Goal: Task Accomplishment & Management: Use online tool/utility

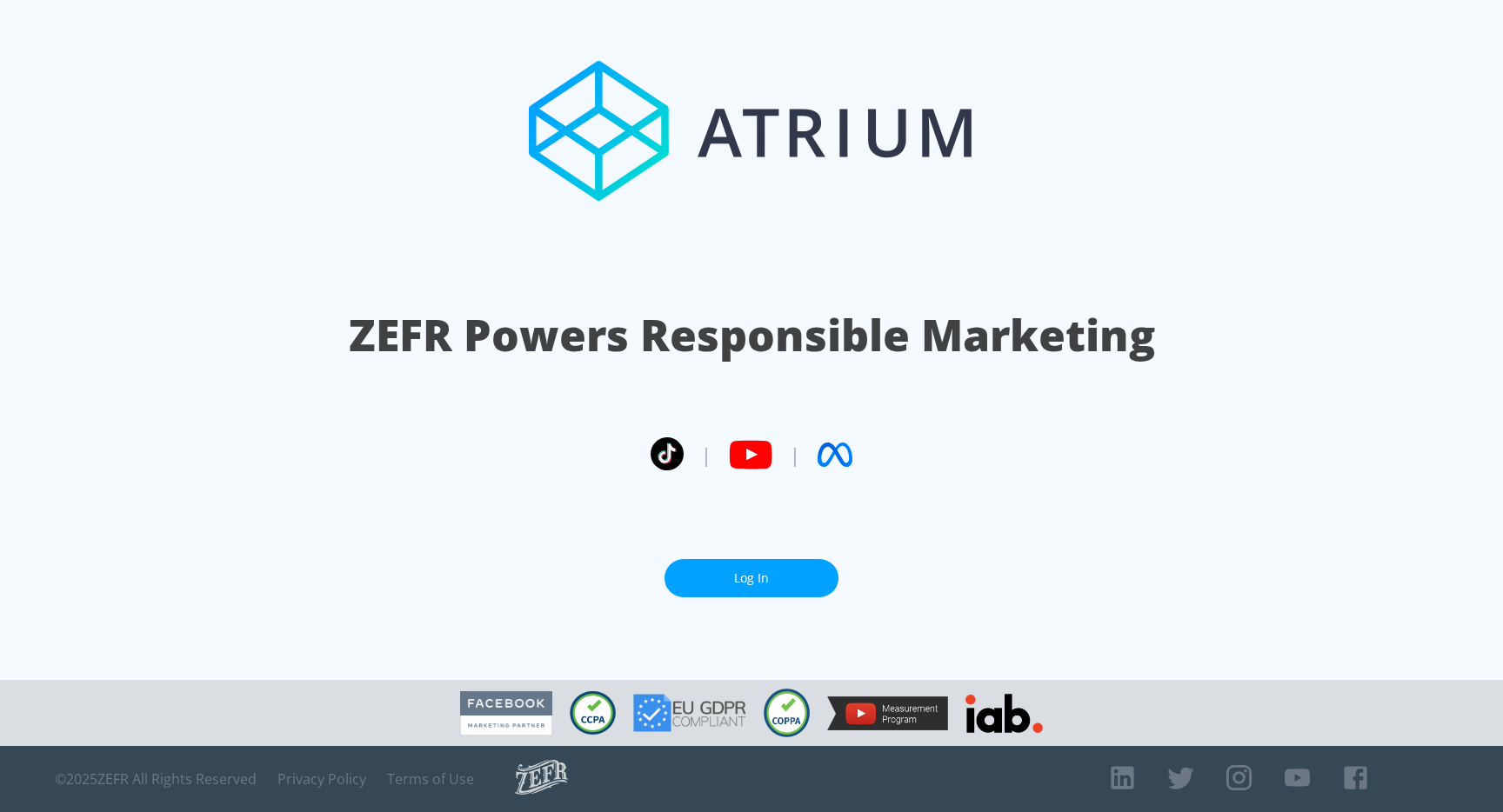
click at [761, 576] on link "Log In" at bounding box center [752, 578] width 174 height 39
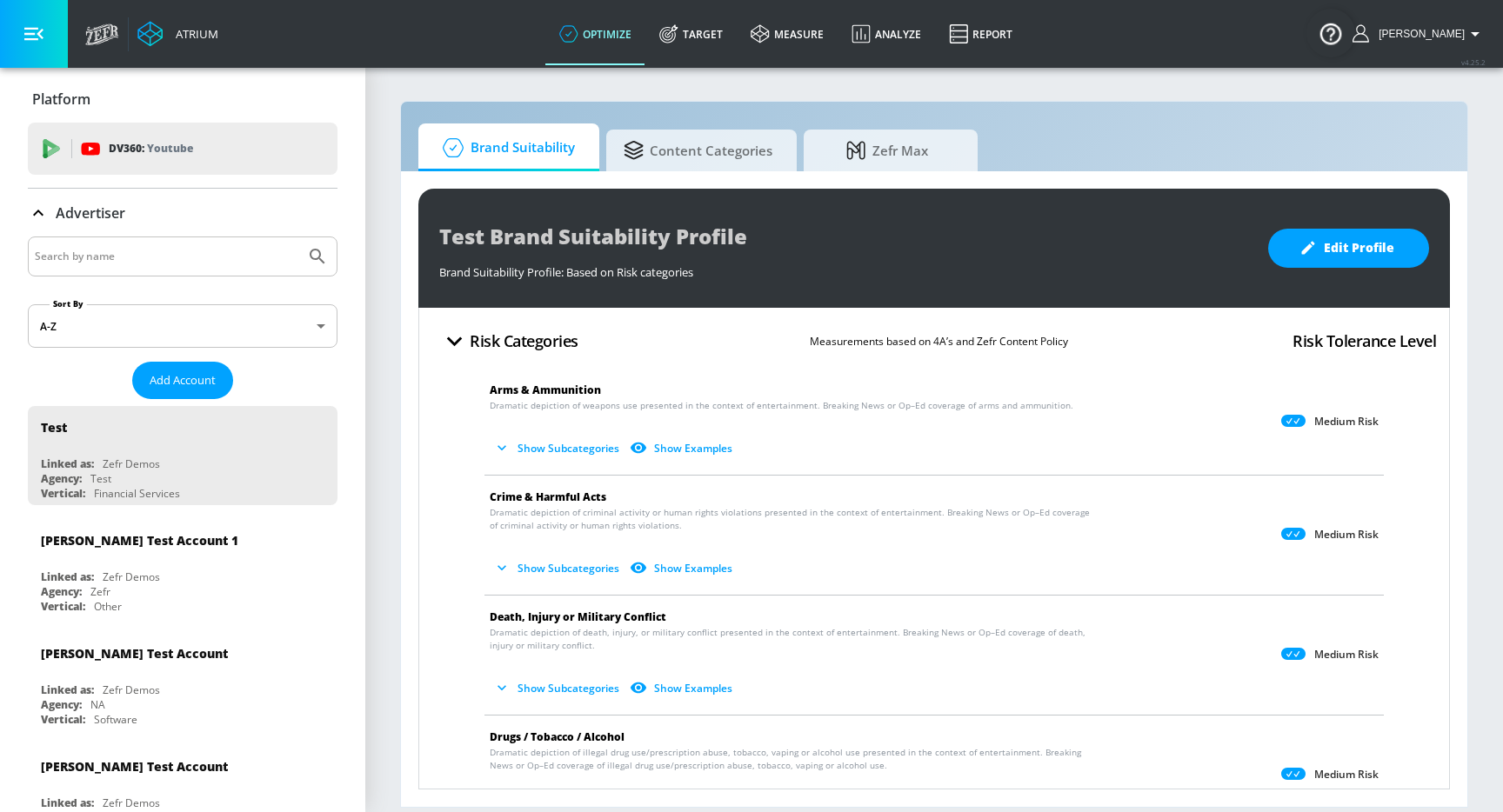
click at [185, 259] on input "Search by name" at bounding box center [166, 256] width 263 height 23
type input "[PERSON_NAME]"
click at [299, 238] on button "Submit Search" at bounding box center [318, 257] width 38 height 38
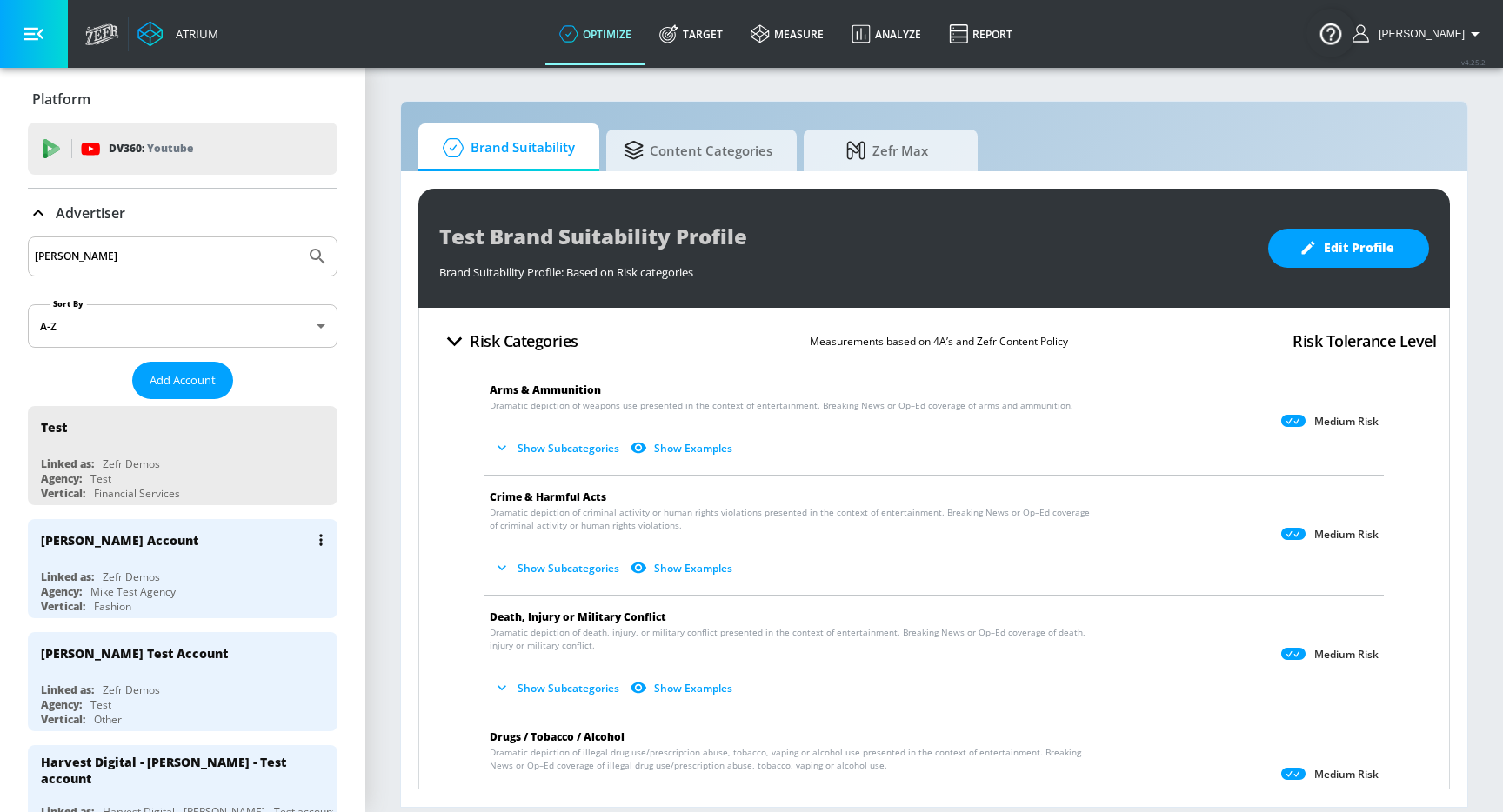
click at [197, 558] on div "[PERSON_NAME] Account" at bounding box center [187, 540] width 292 height 42
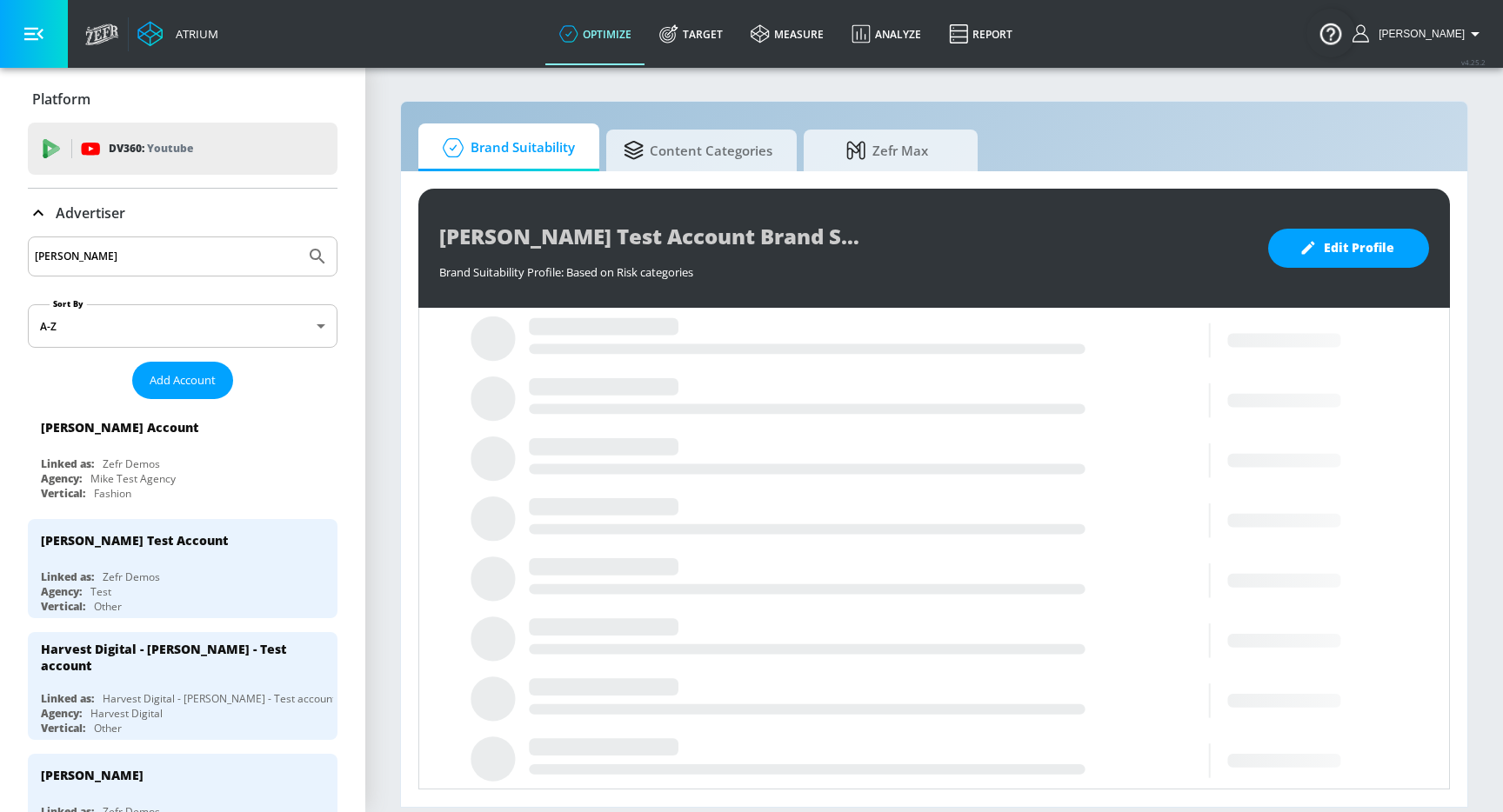
click at [152, 210] on div "Advertiser" at bounding box center [182, 212] width 309 height 21
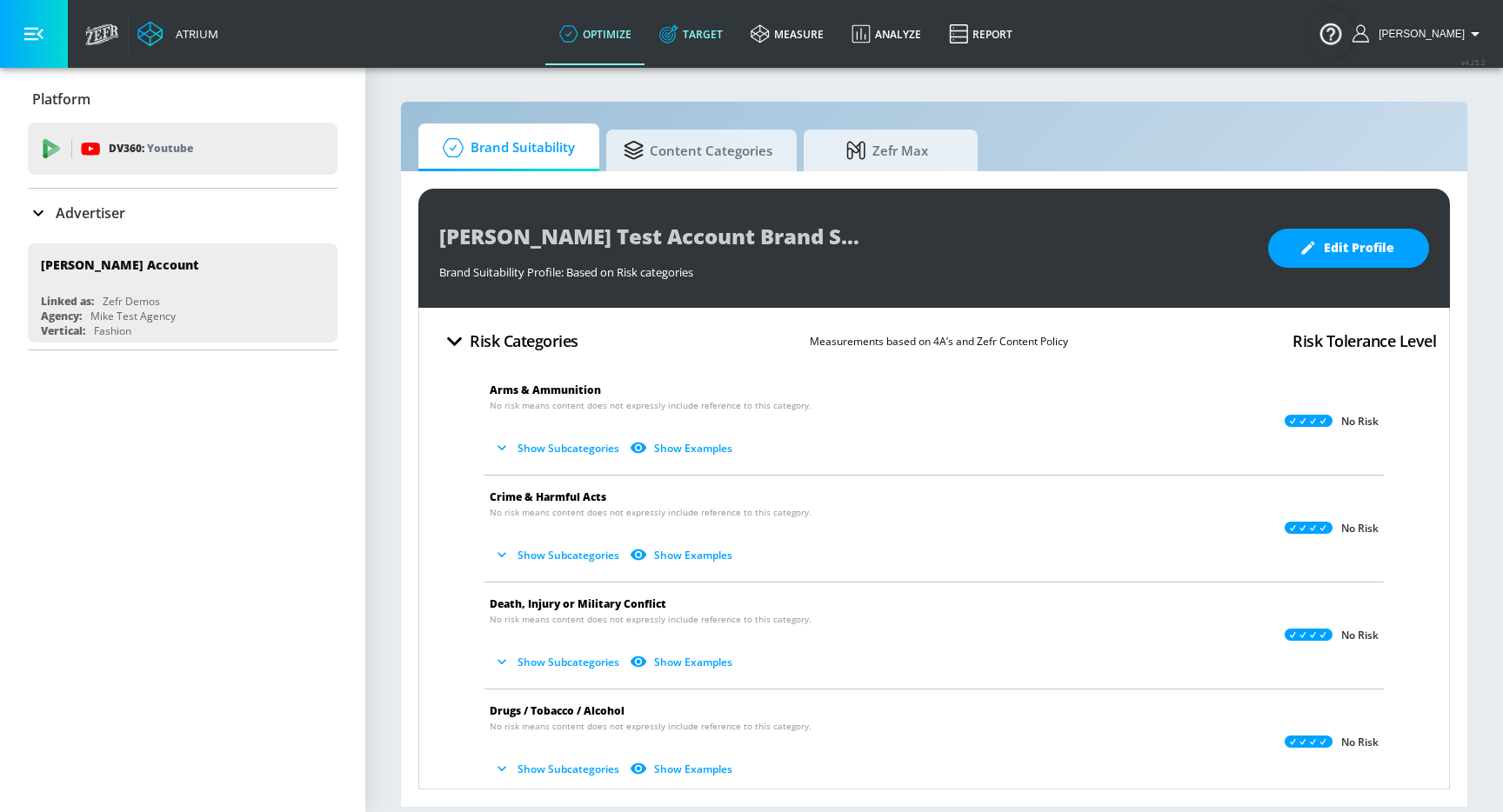
click at [737, 26] on link "Target" at bounding box center [691, 34] width 92 height 63
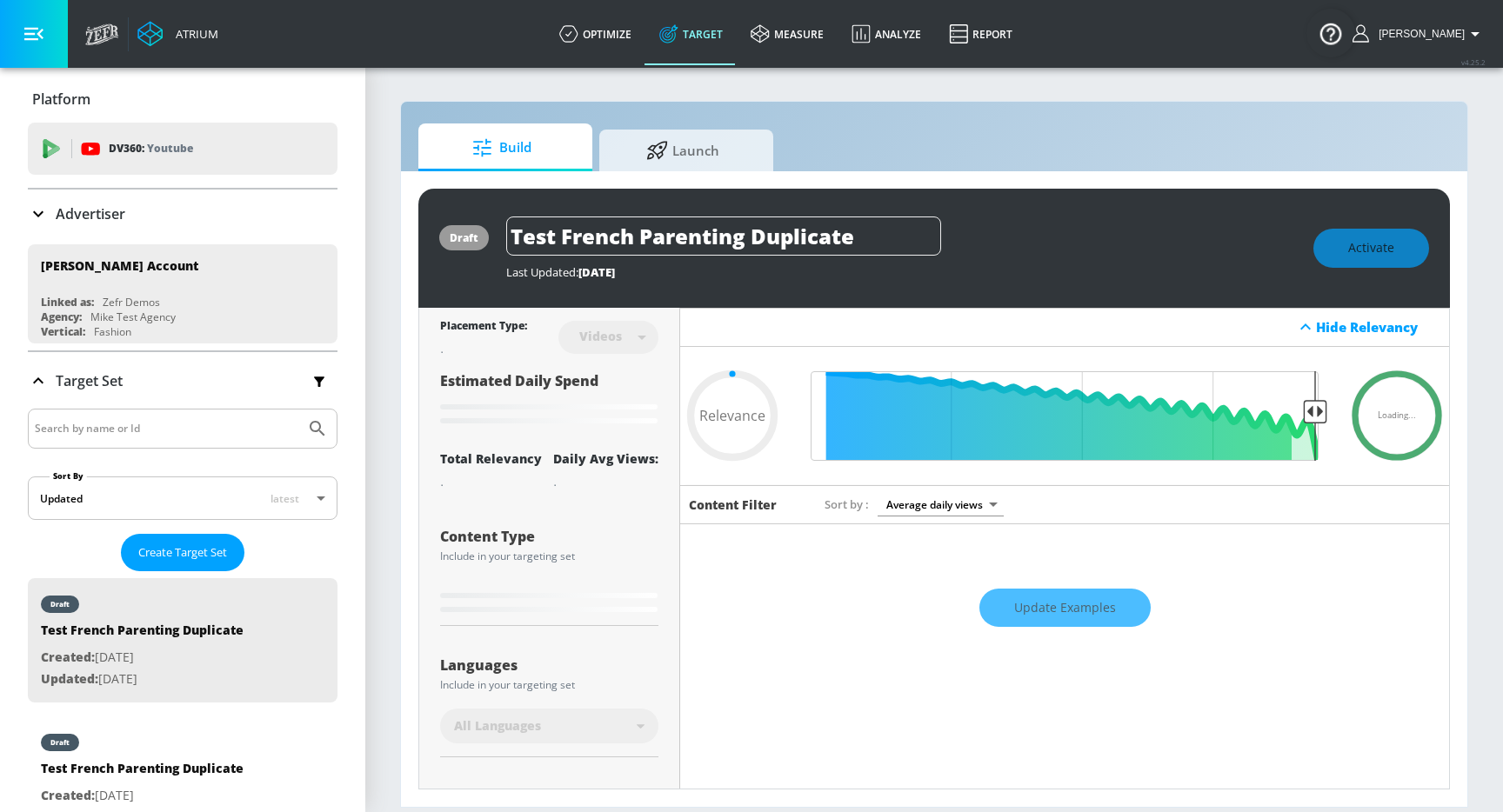
type input "0.75"
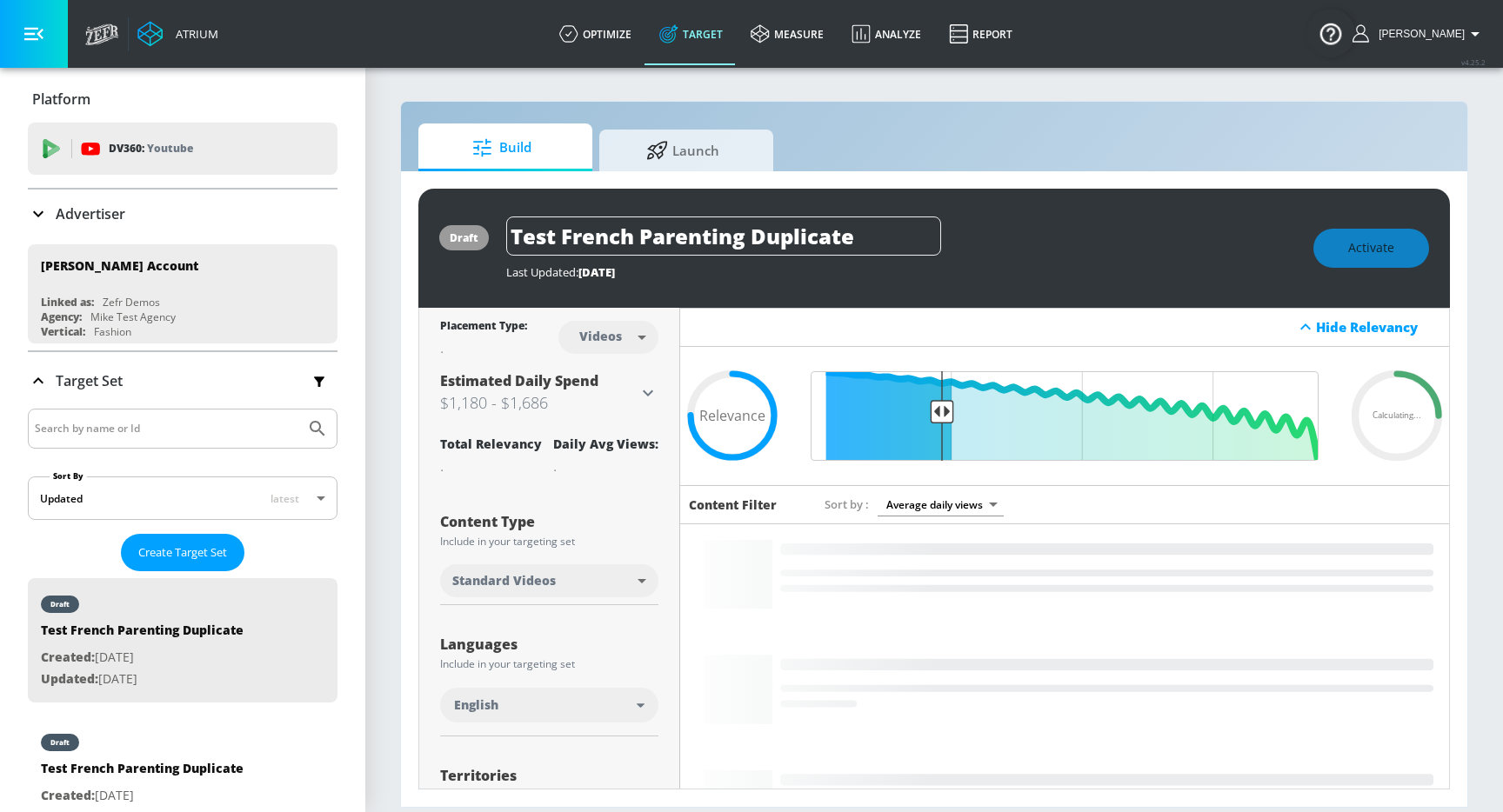
scroll to position [273, 0]
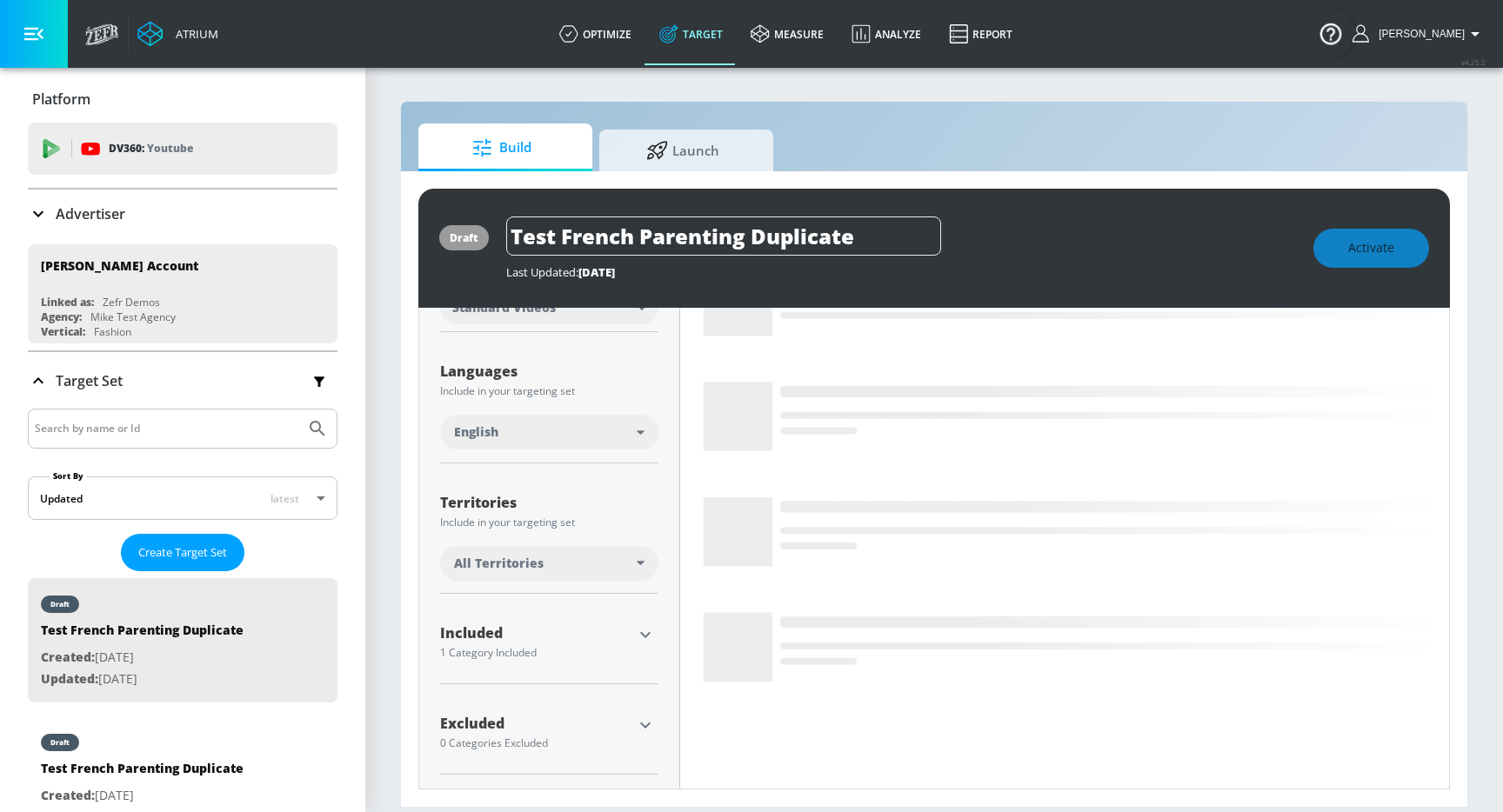
click at [575, 616] on div "Included 1 Category Included included Categories Clear All Parenting Show Avail…" at bounding box center [549, 646] width 218 height 76
click at [647, 633] on icon "button" at bounding box center [644, 635] width 10 height 6
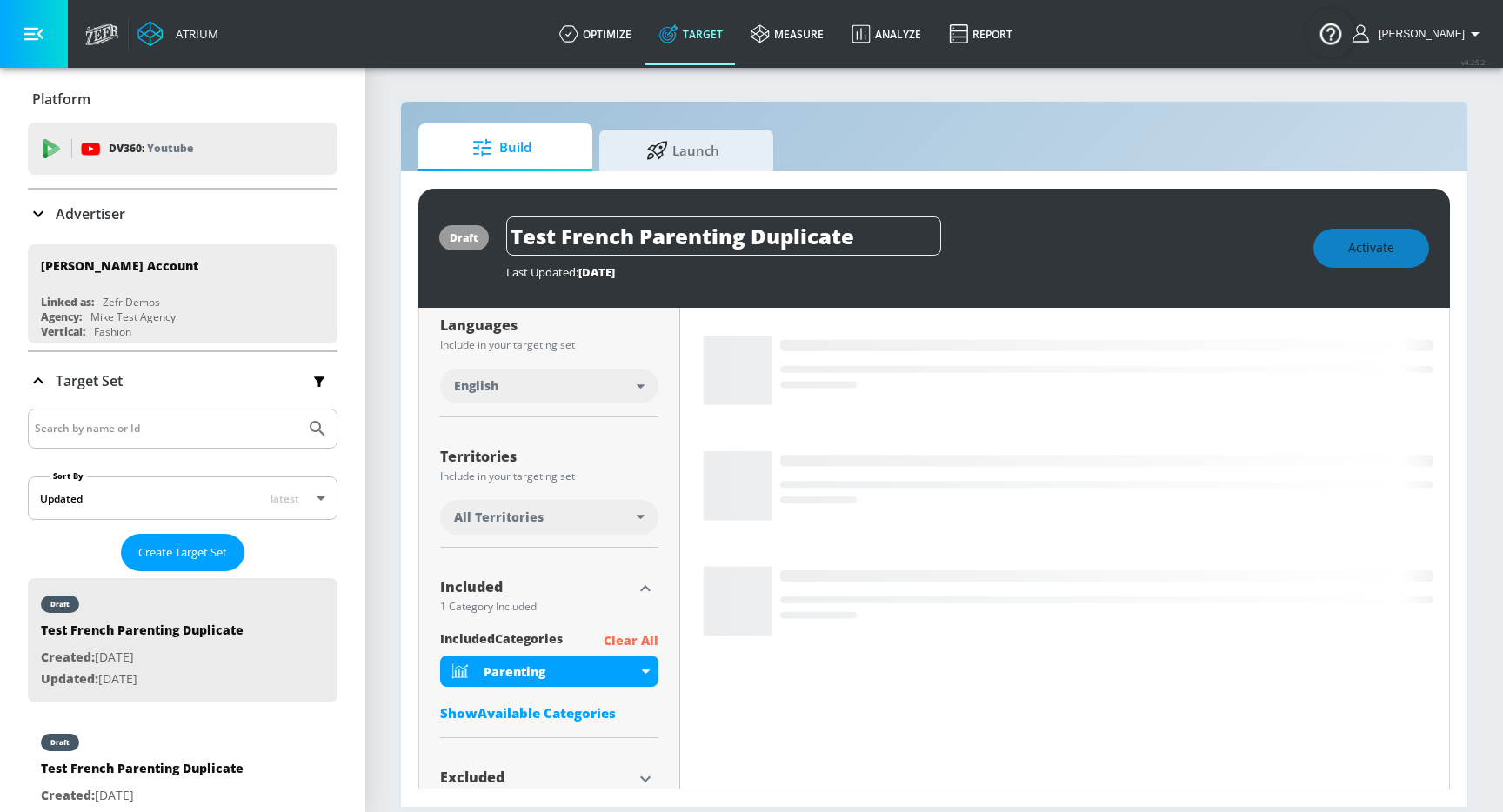
scroll to position [373, 0]
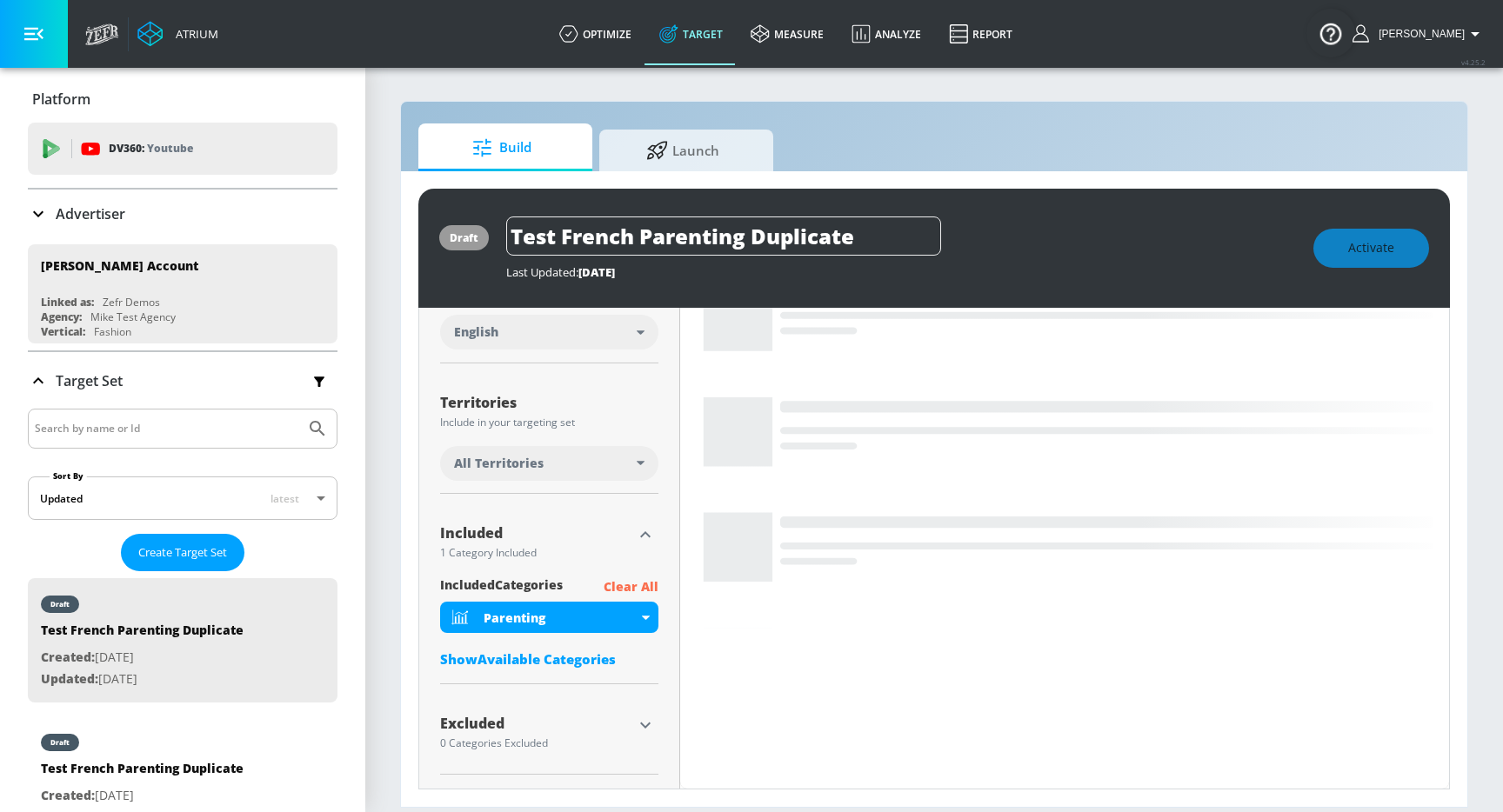
click at [564, 661] on div "Show Available Categories" at bounding box center [549, 659] width 218 height 17
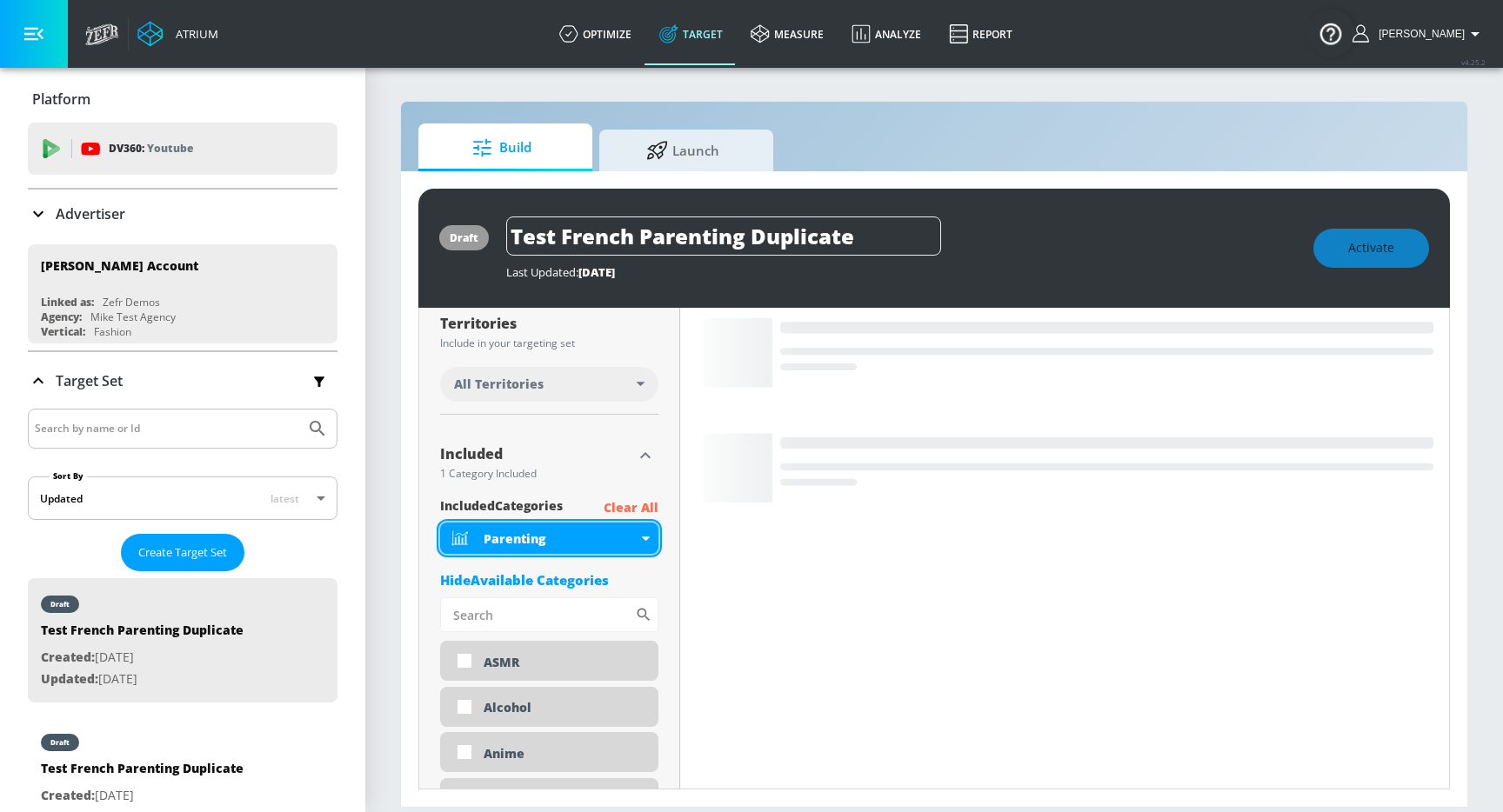
scroll to position [530, 0]
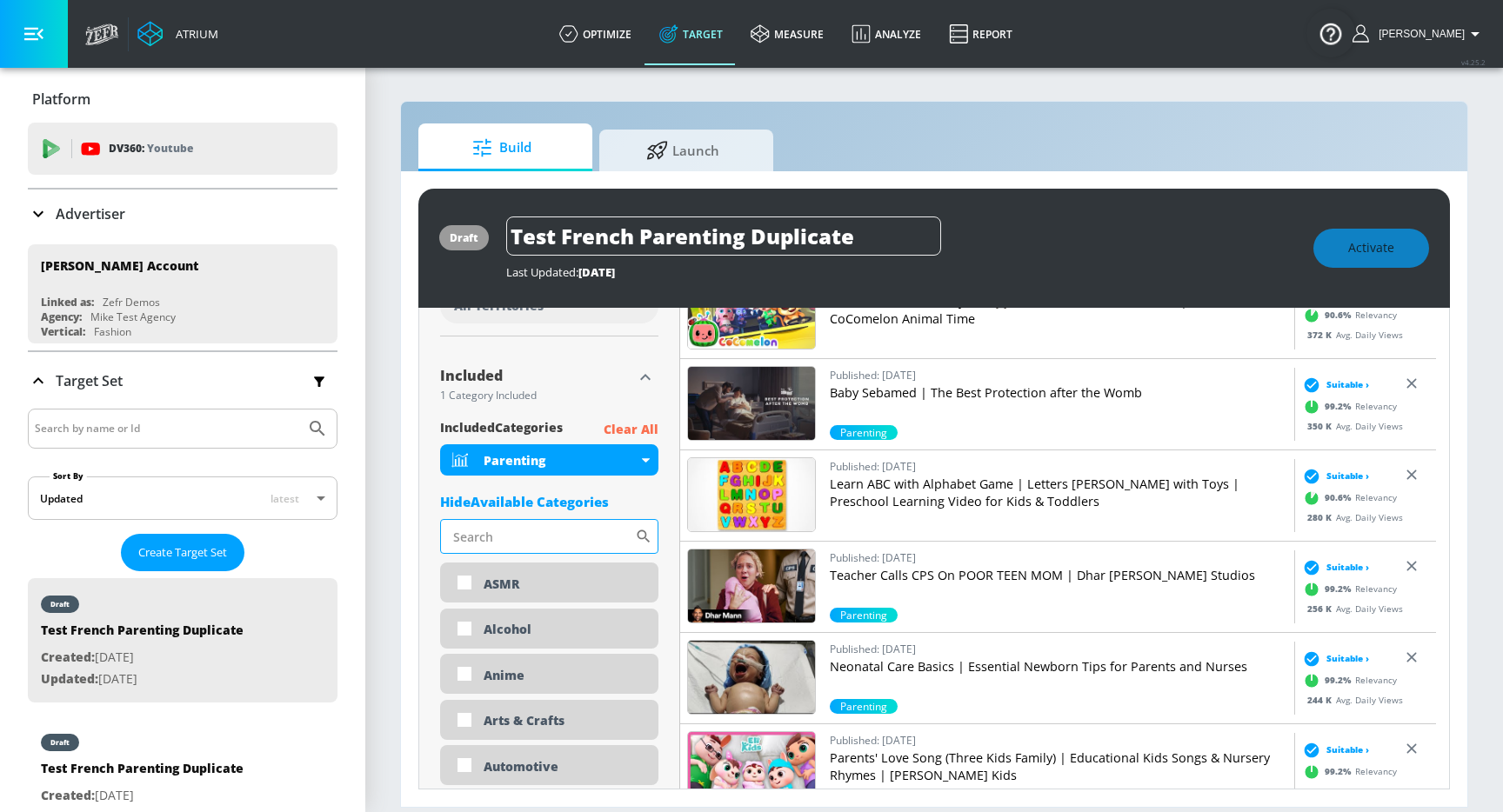
click at [525, 529] on input "Sort By" at bounding box center [537, 536] width 195 height 34
type input "kids"
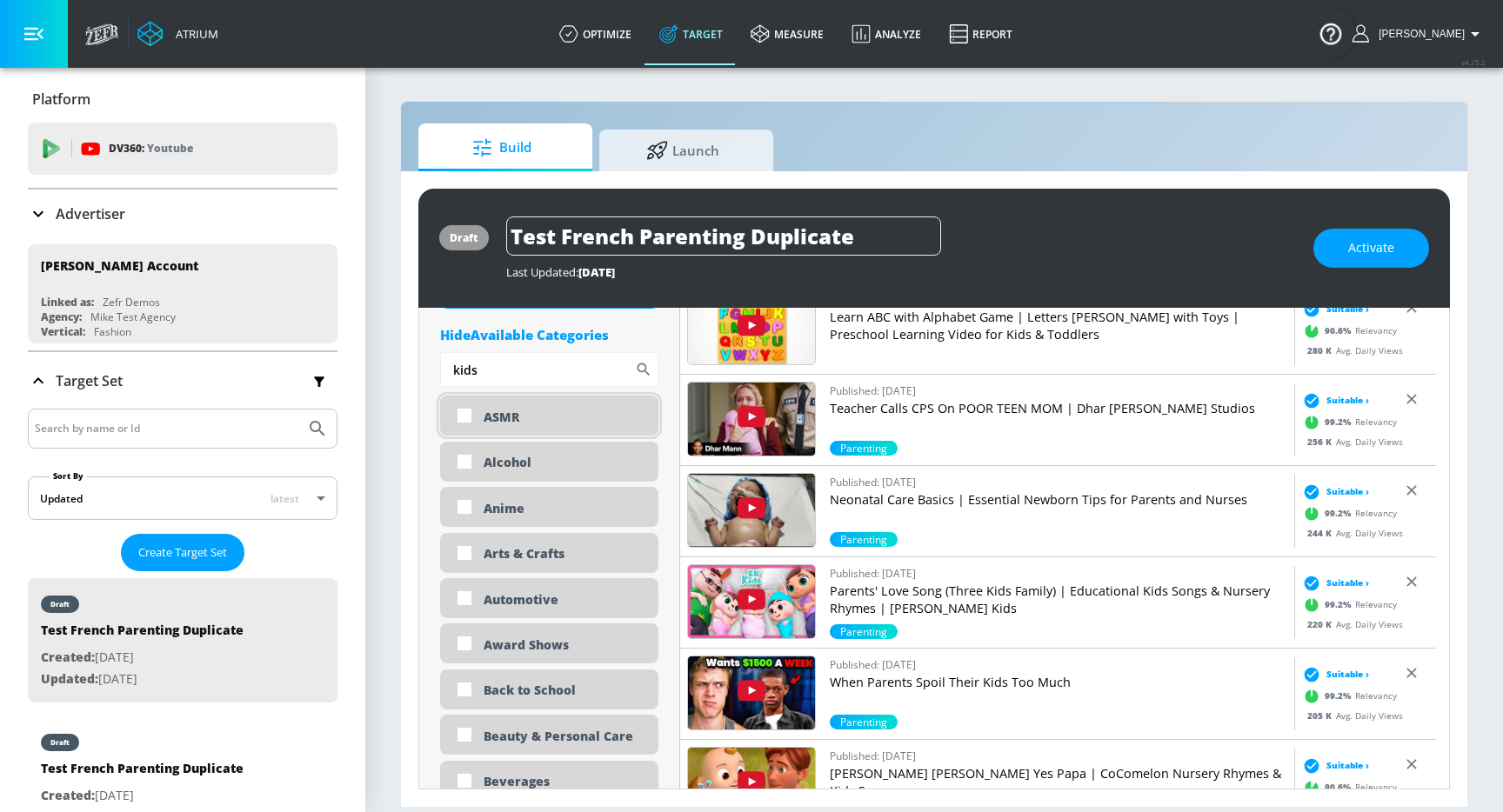
scroll to position [699, 0]
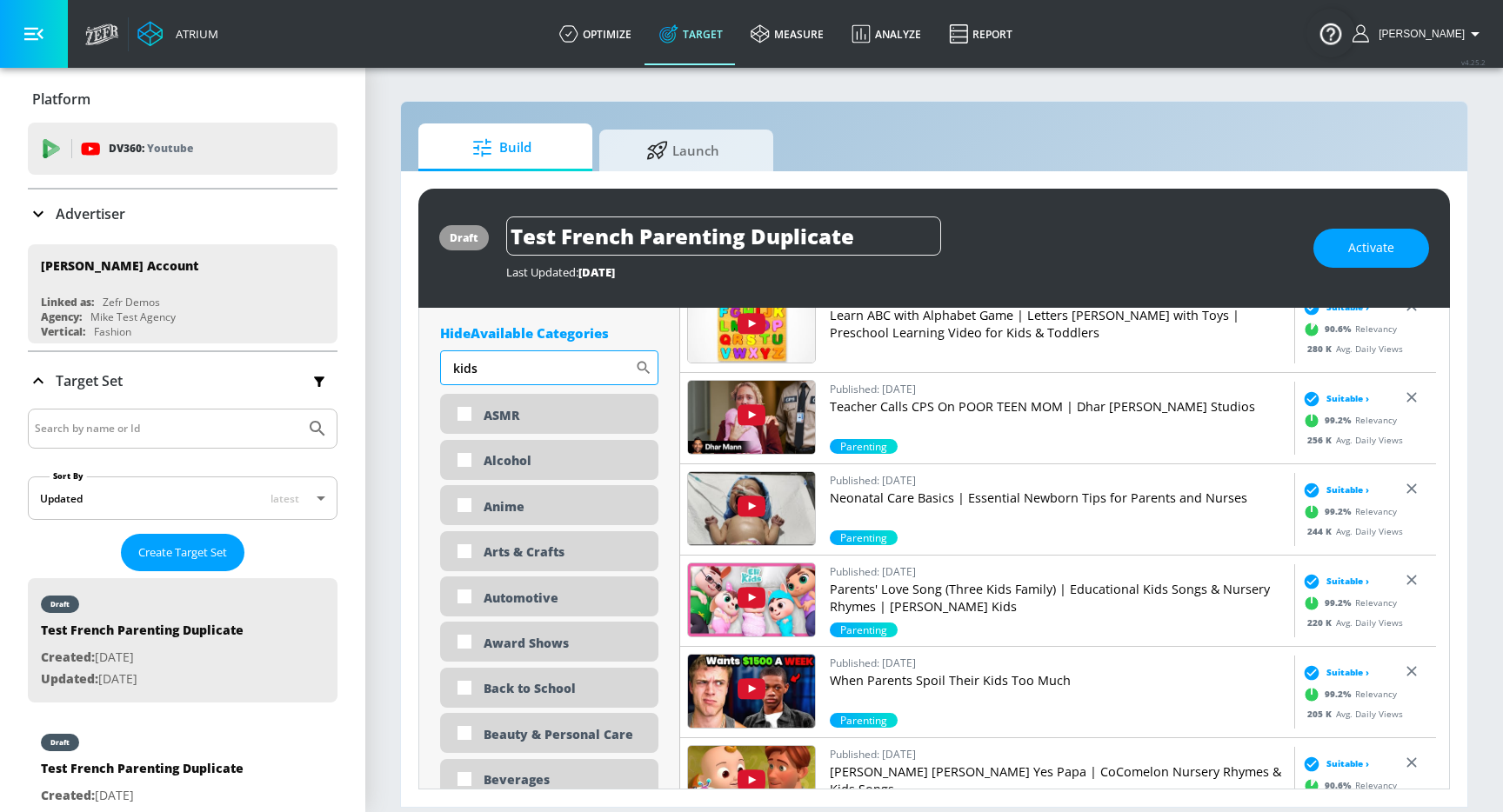
click at [462, 366] on input "kids" at bounding box center [537, 367] width 195 height 34
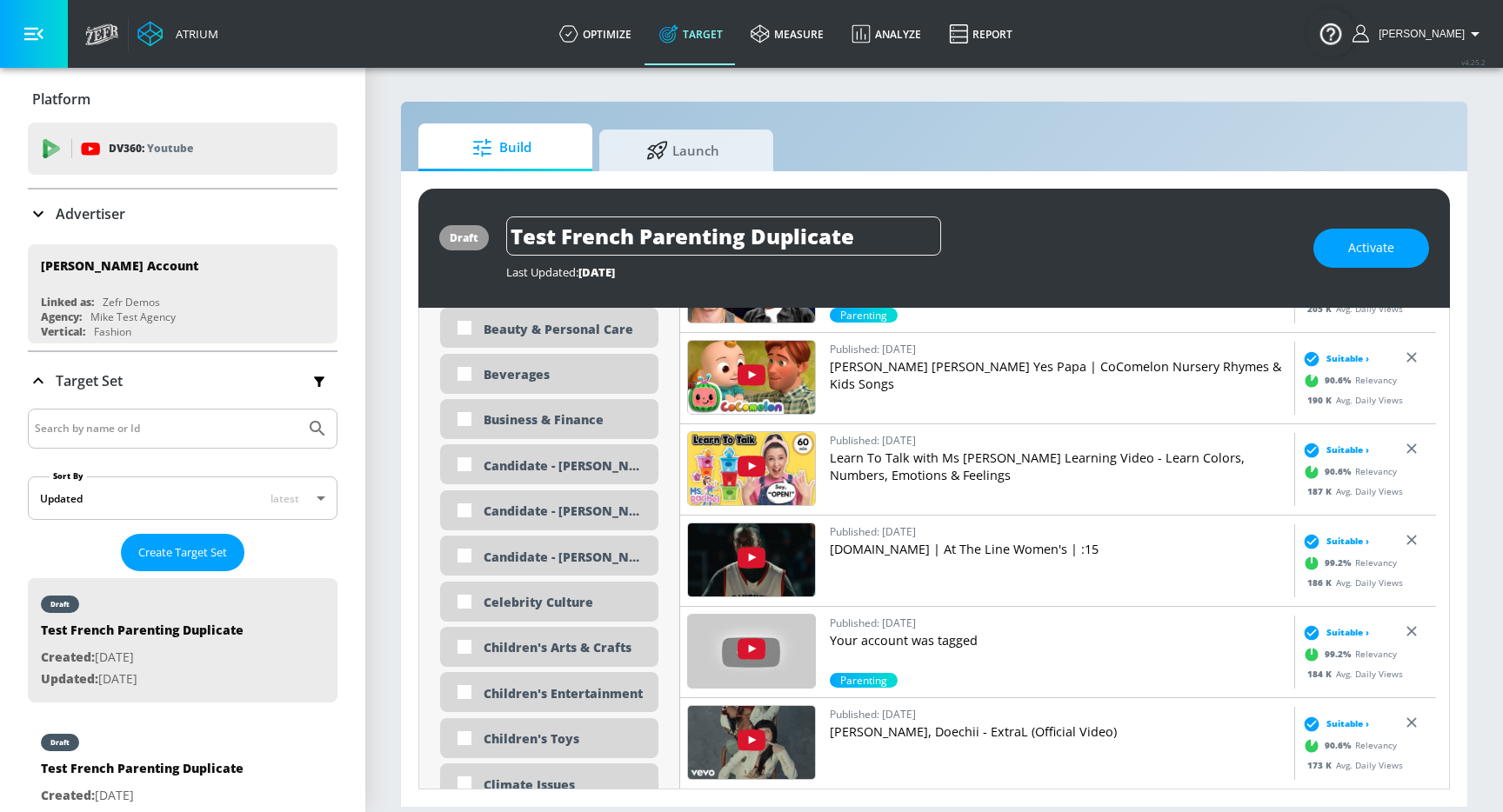
scroll to position [1194, 0]
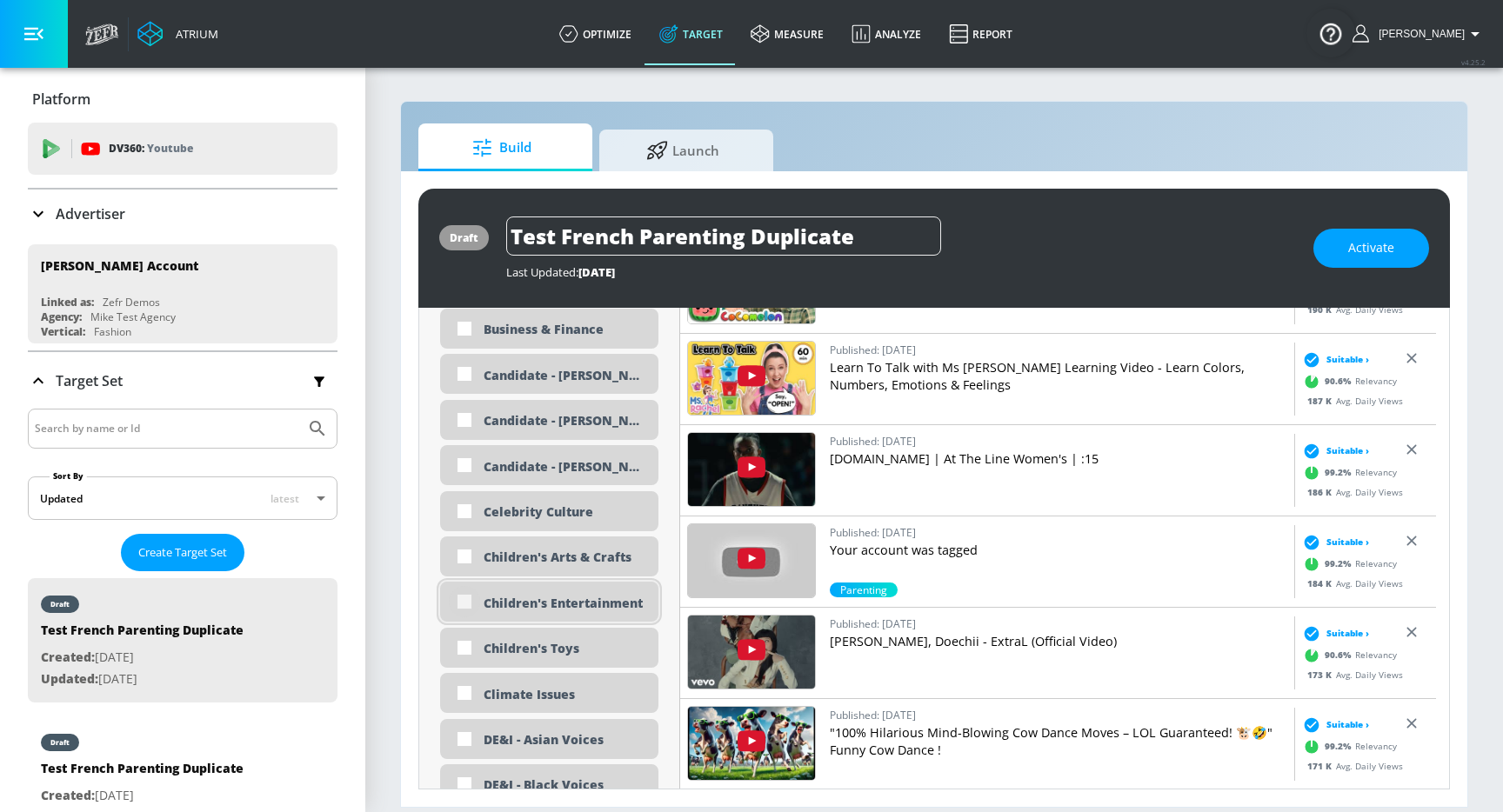
click at [457, 597] on input "checkbox" at bounding box center [464, 602] width 31 height 31
checkbox input "true"
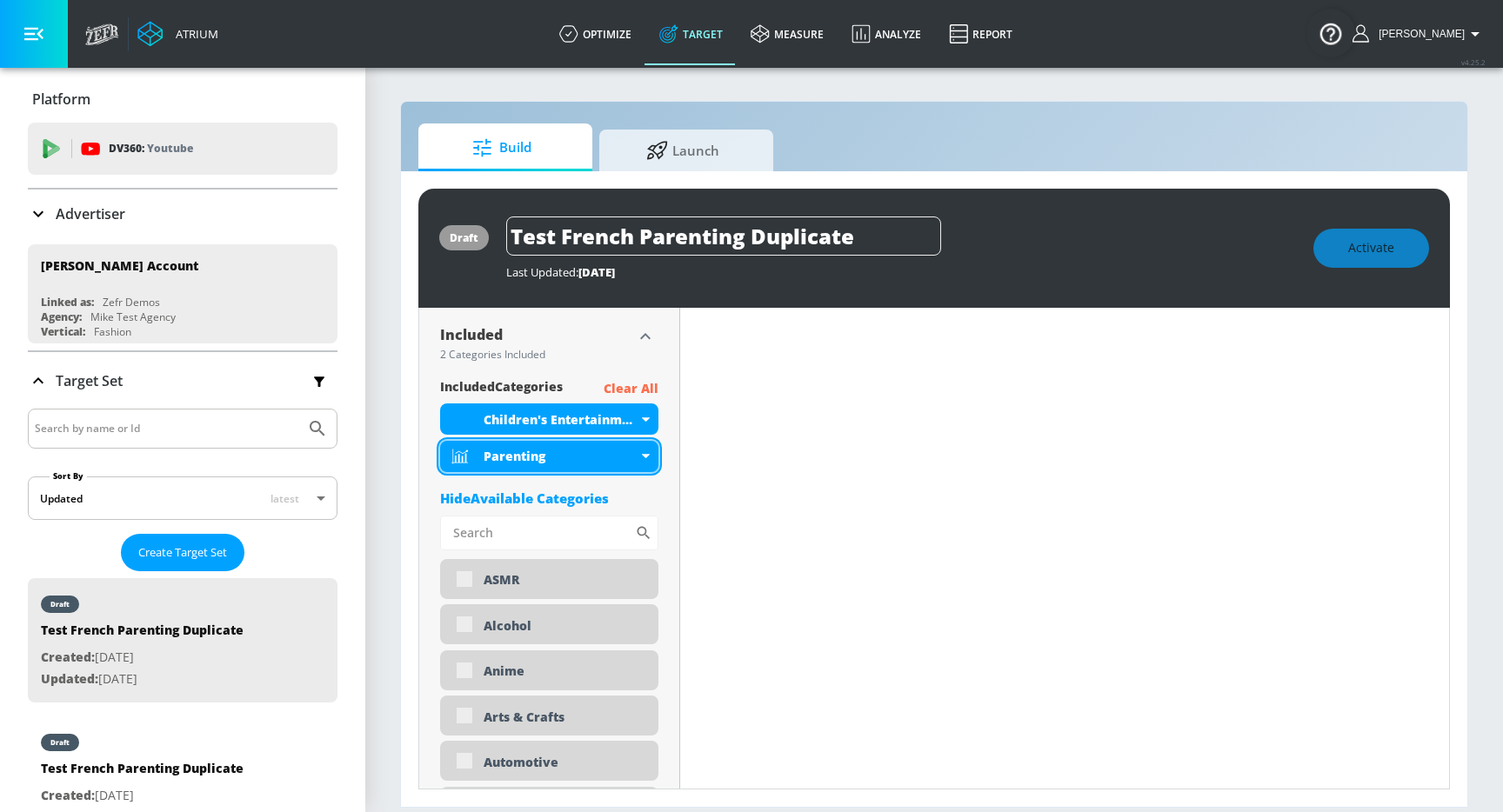
scroll to position [494, 0]
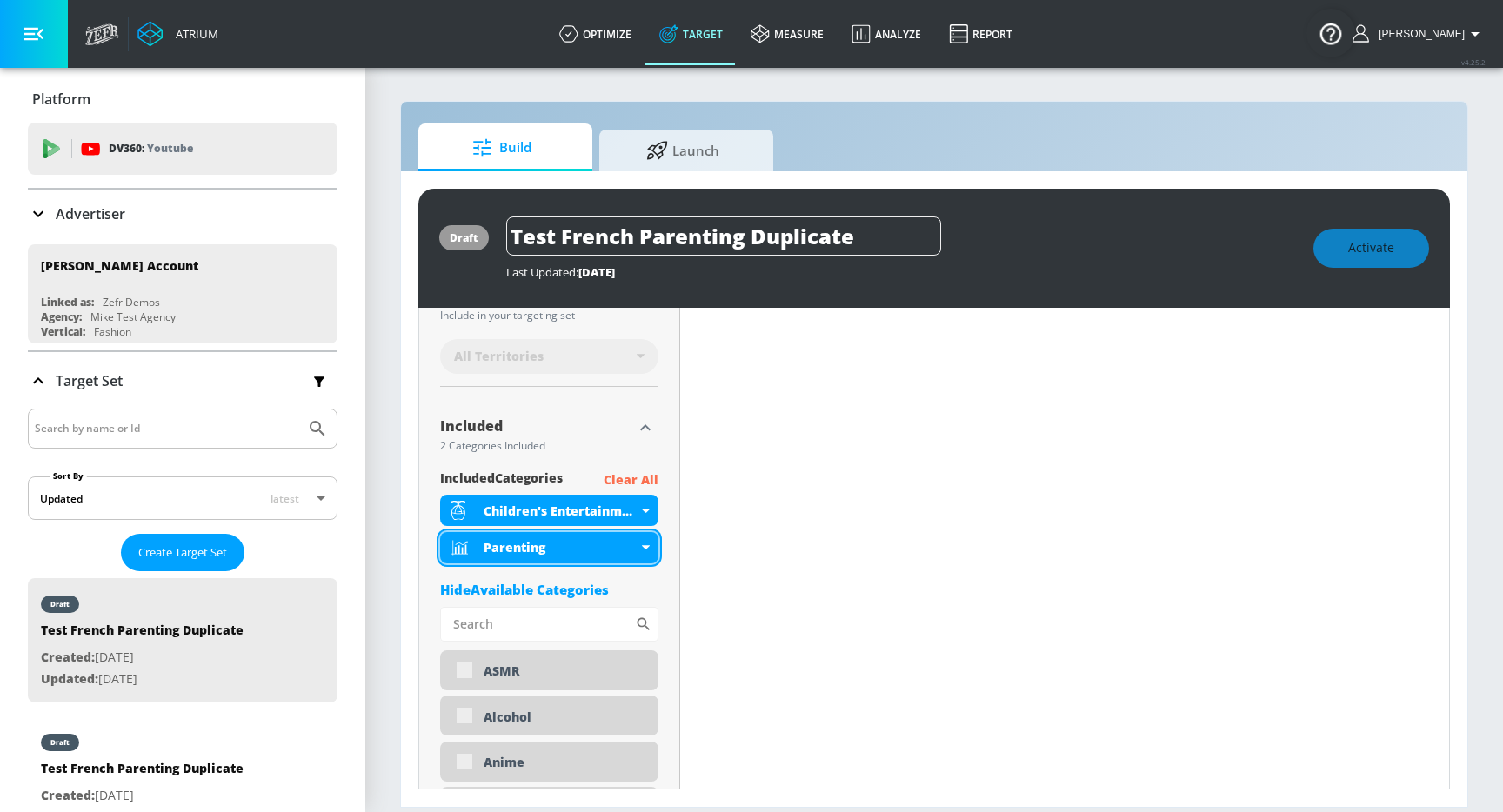
click at [645, 550] on div "Parenting" at bounding box center [549, 547] width 218 height 31
click at [643, 546] on icon at bounding box center [645, 547] width 8 height 5
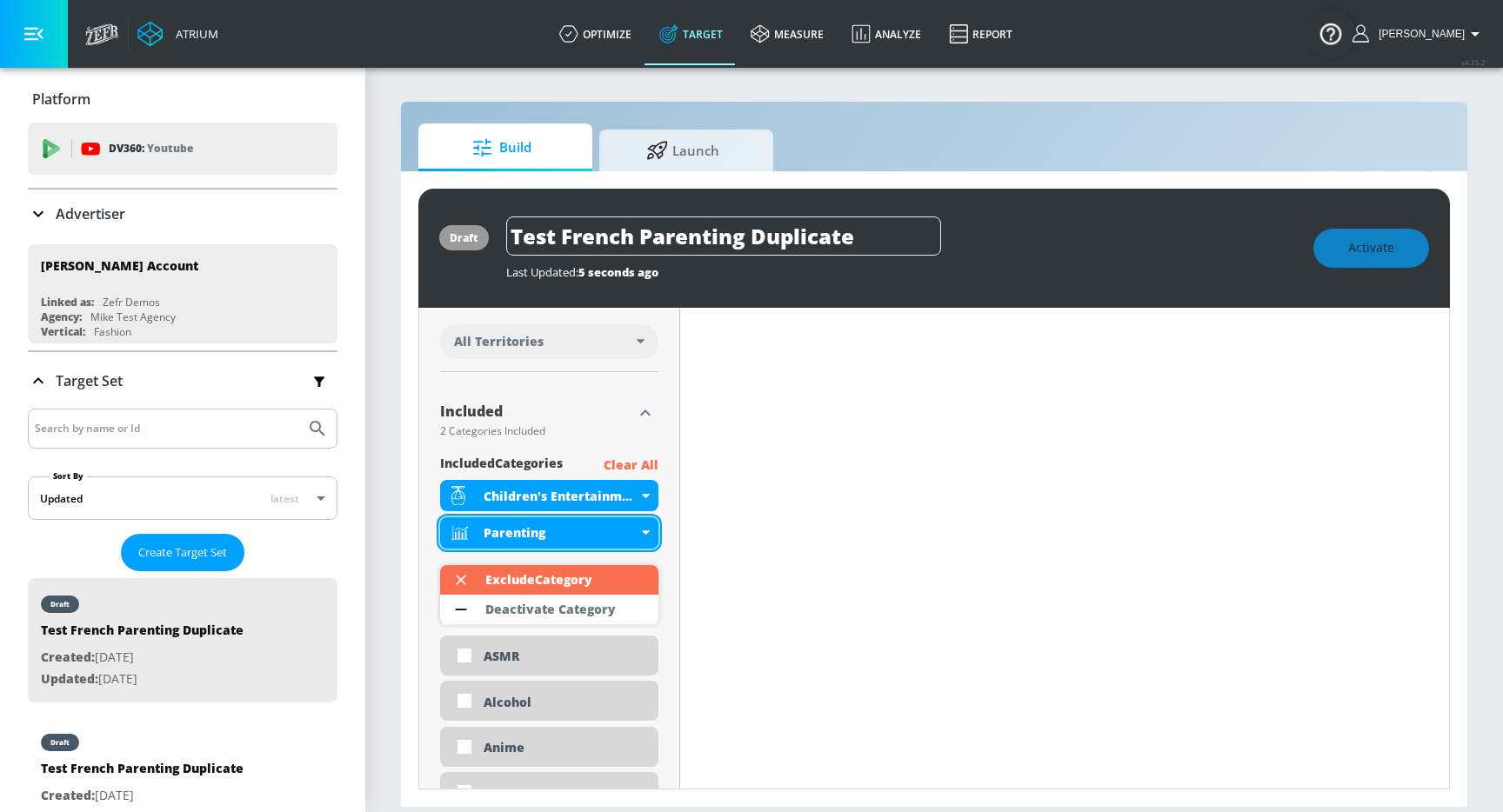
scroll to position [480, 0]
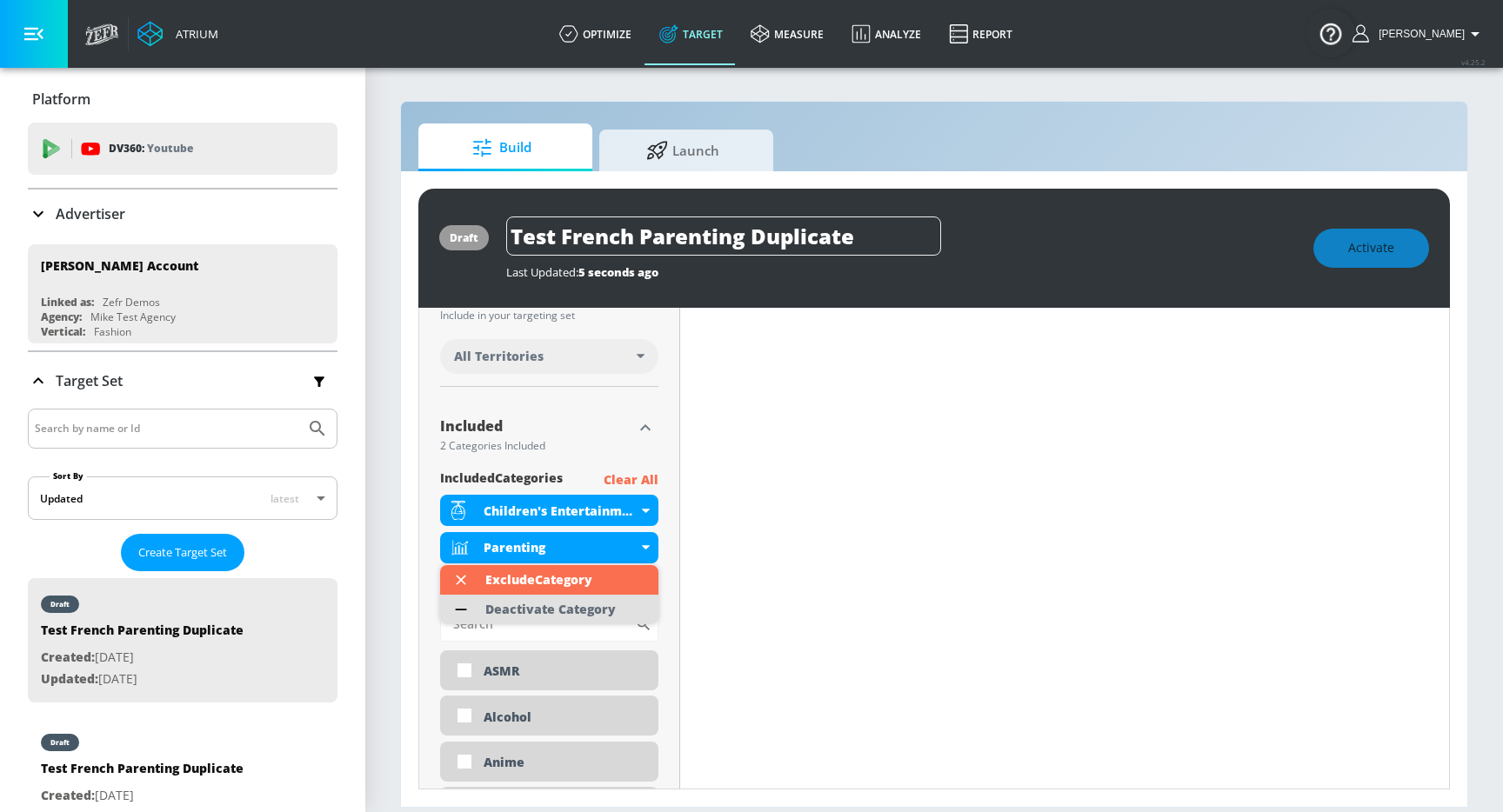
click at [547, 610] on div "Deactivate Category" at bounding box center [551, 609] width 131 height 12
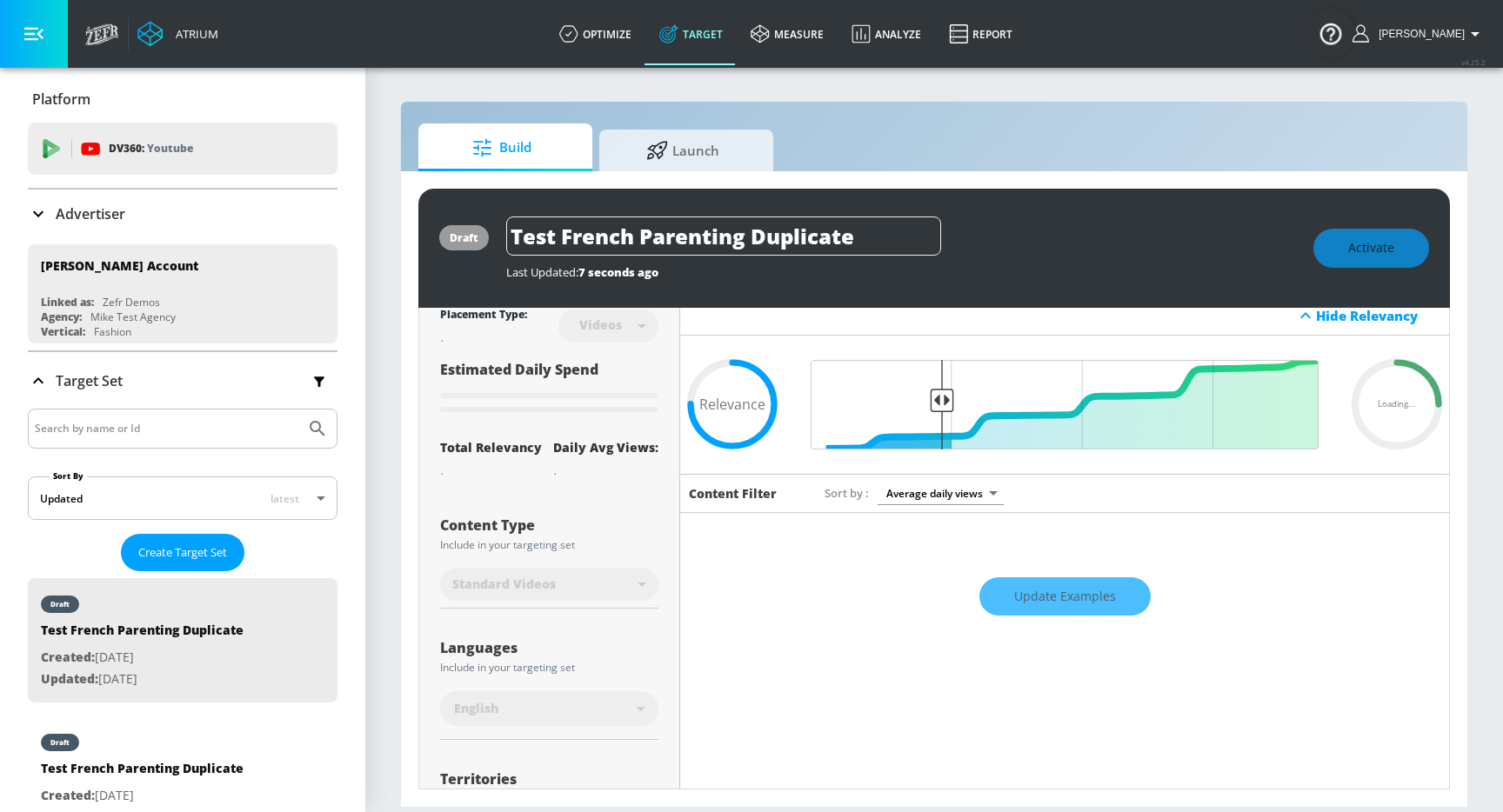
scroll to position [0, 0]
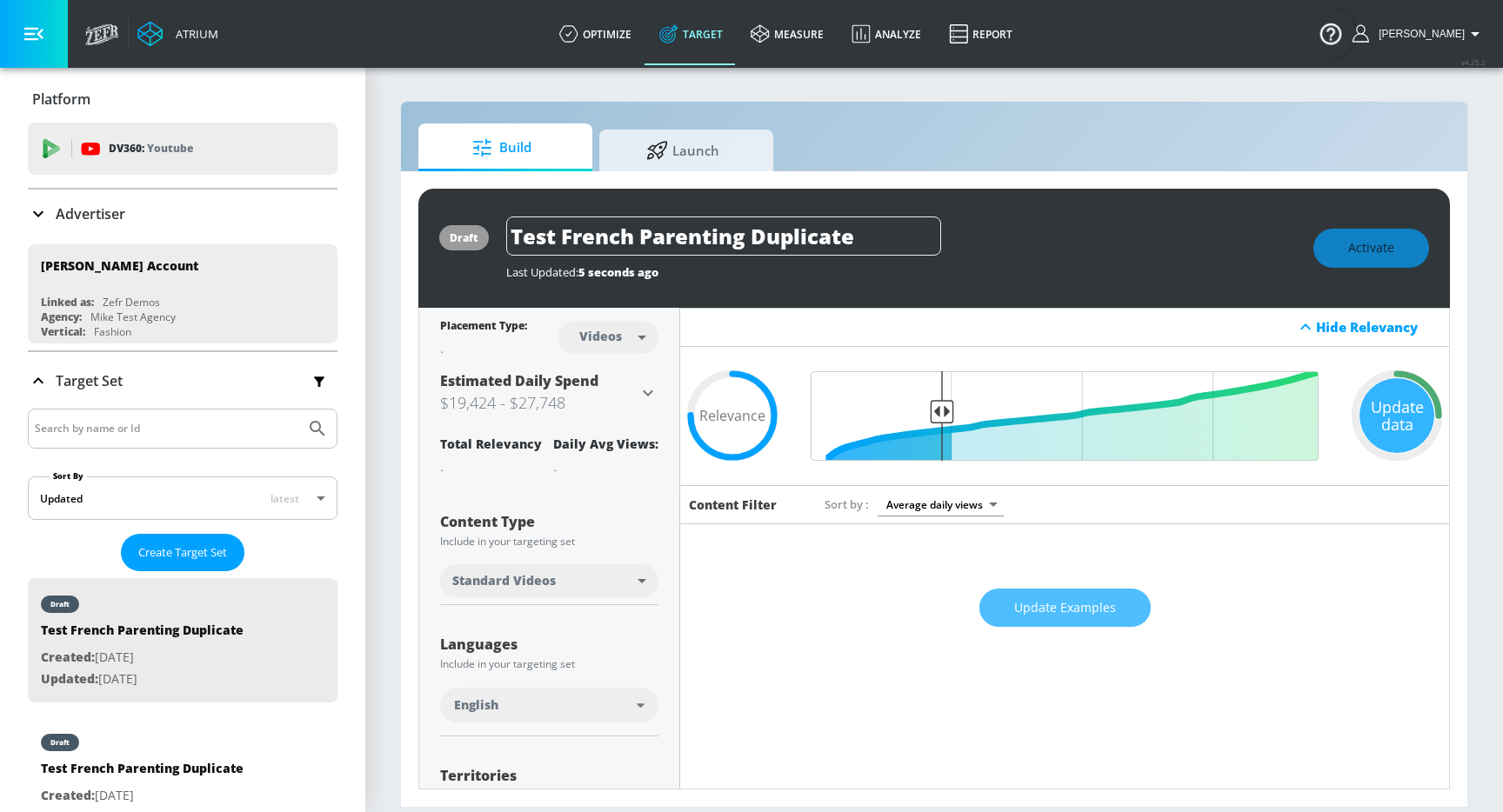
click at [1092, 600] on span "Update Examples" at bounding box center [1065, 608] width 102 height 22
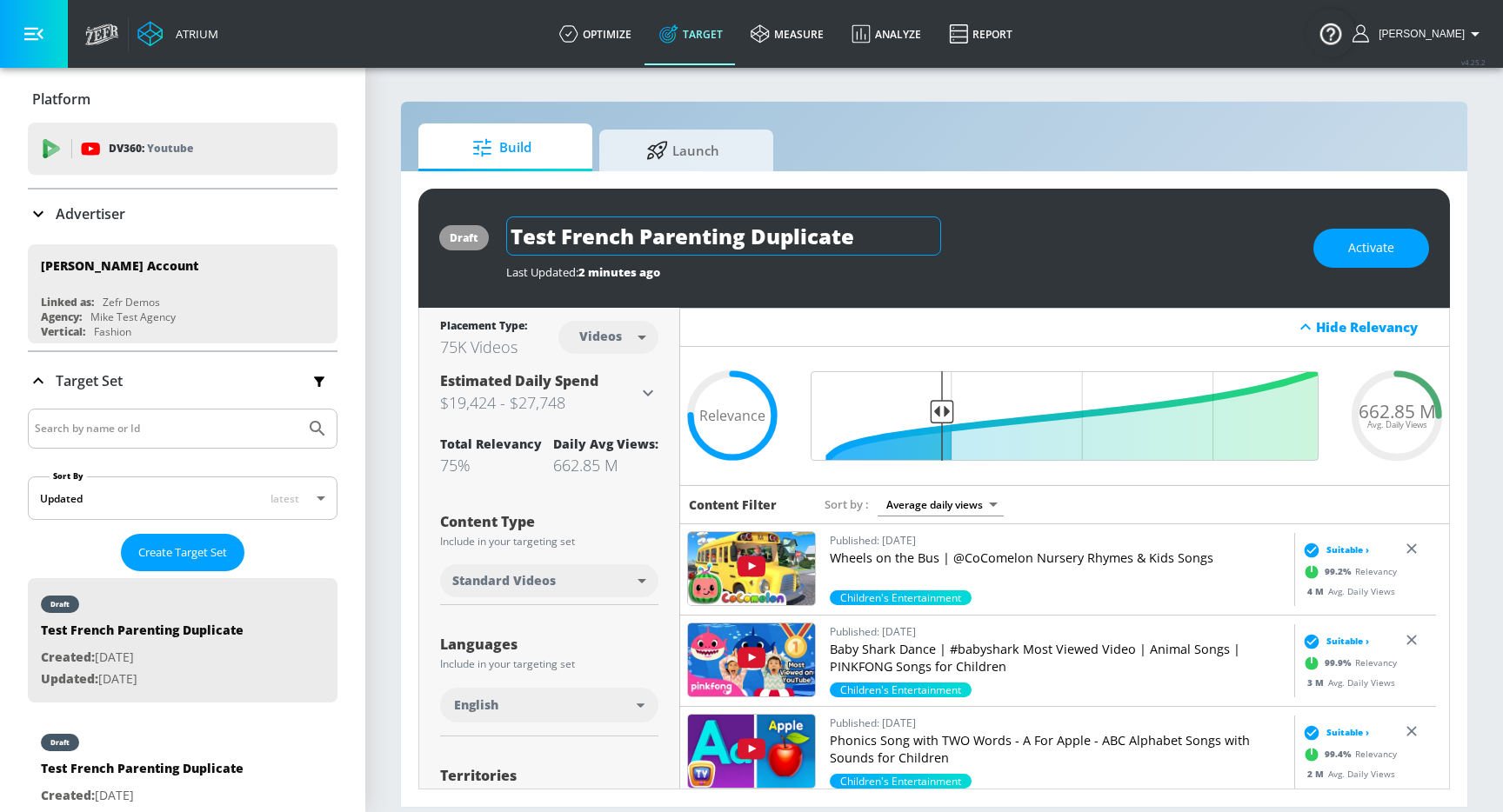
click at [695, 236] on input "Test French Parenting Duplicate" at bounding box center [723, 236] width 435 height 39
type input "Test Children's Entertainment"
